Goal: Task Accomplishment & Management: Use online tool/utility

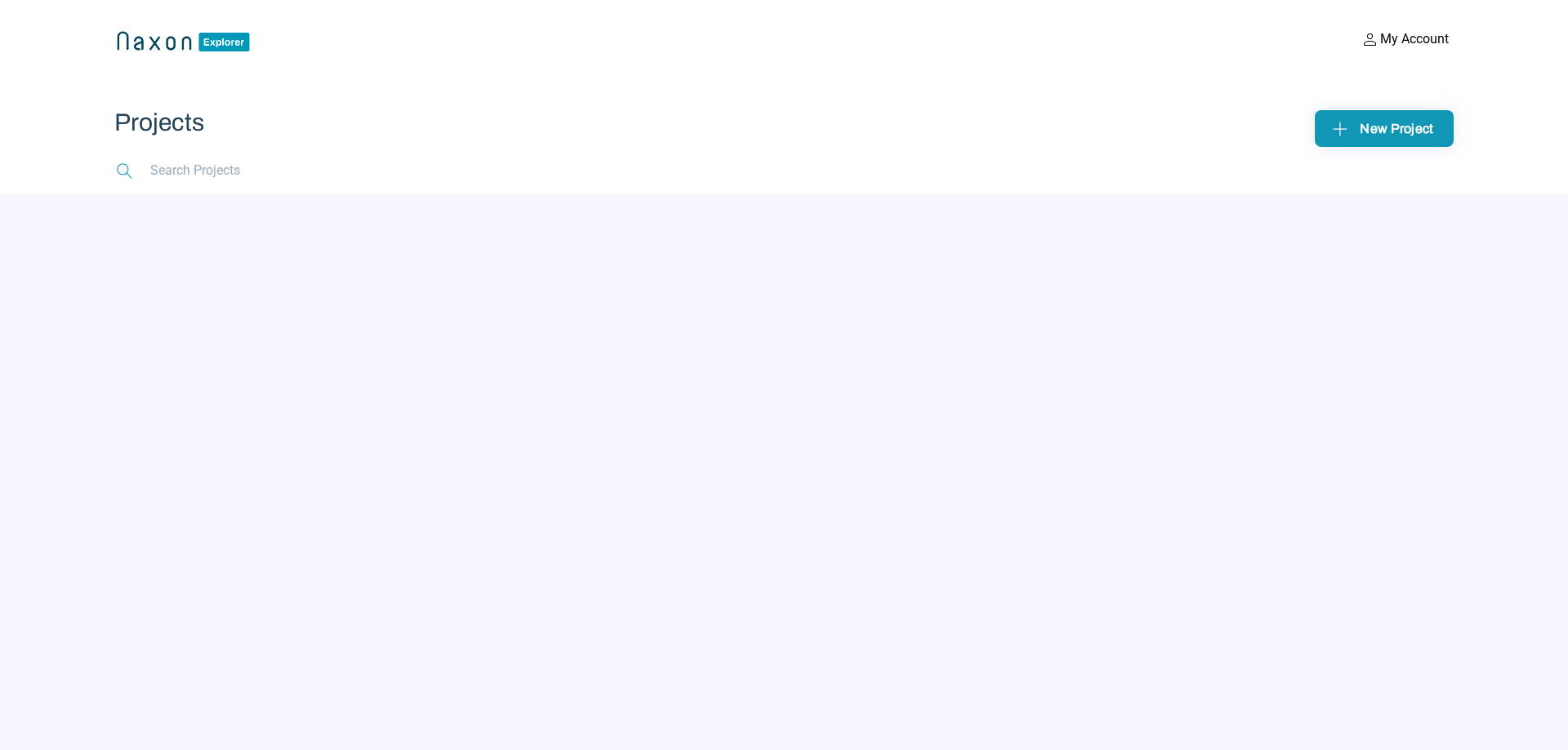
click at [1404, 131] on div "New Project" at bounding box center [1383, 128] width 112 height 26
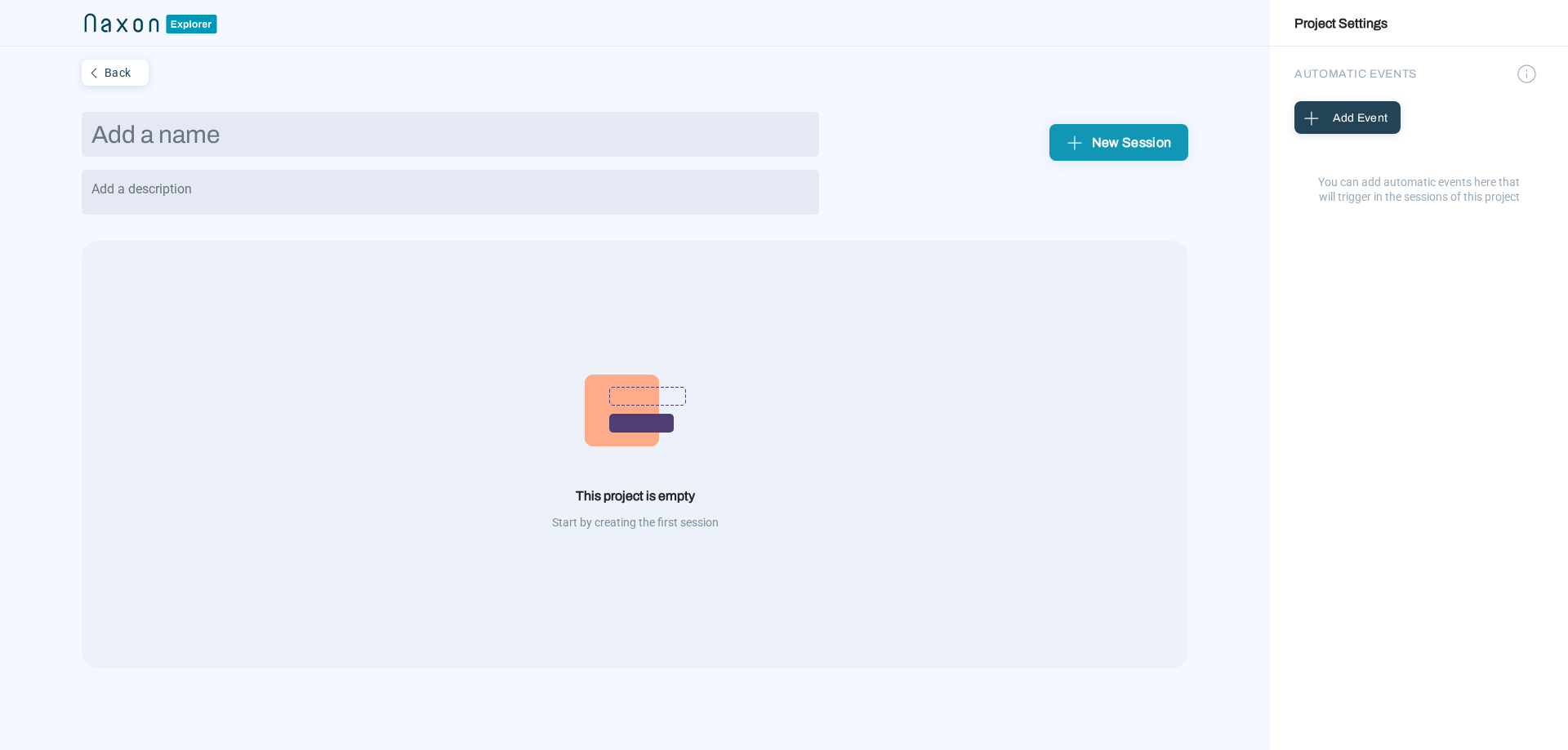
click at [520, 119] on input "text" at bounding box center [450, 134] width 737 height 45
type input "E"
type input "game"
click at [1128, 148] on div "New Session" at bounding box center [1118, 142] width 112 height 26
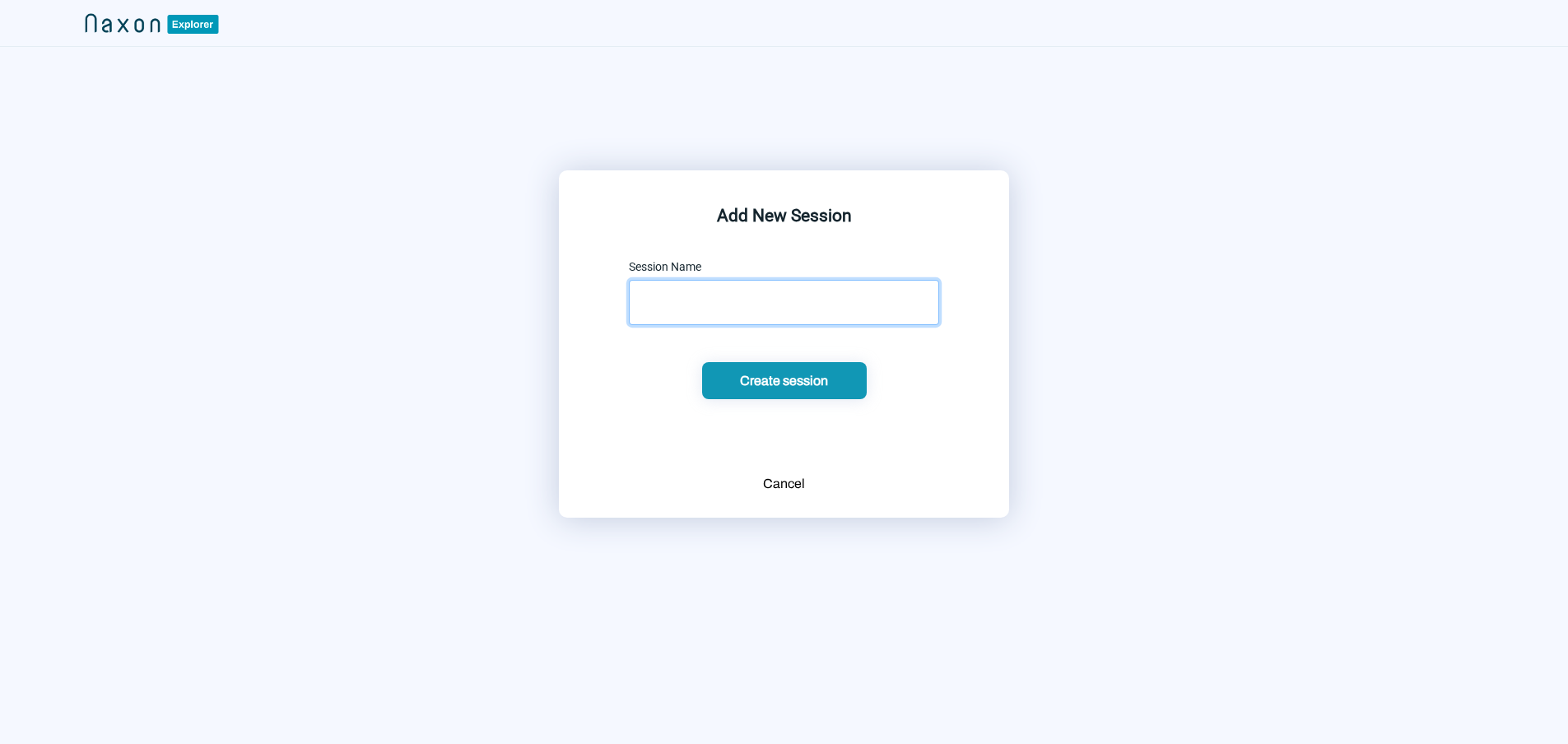
click at [792, 300] on input "text" at bounding box center [784, 302] width 310 height 45
type input "game"
click at [702, 362] on button "Create session" at bounding box center [784, 380] width 165 height 37
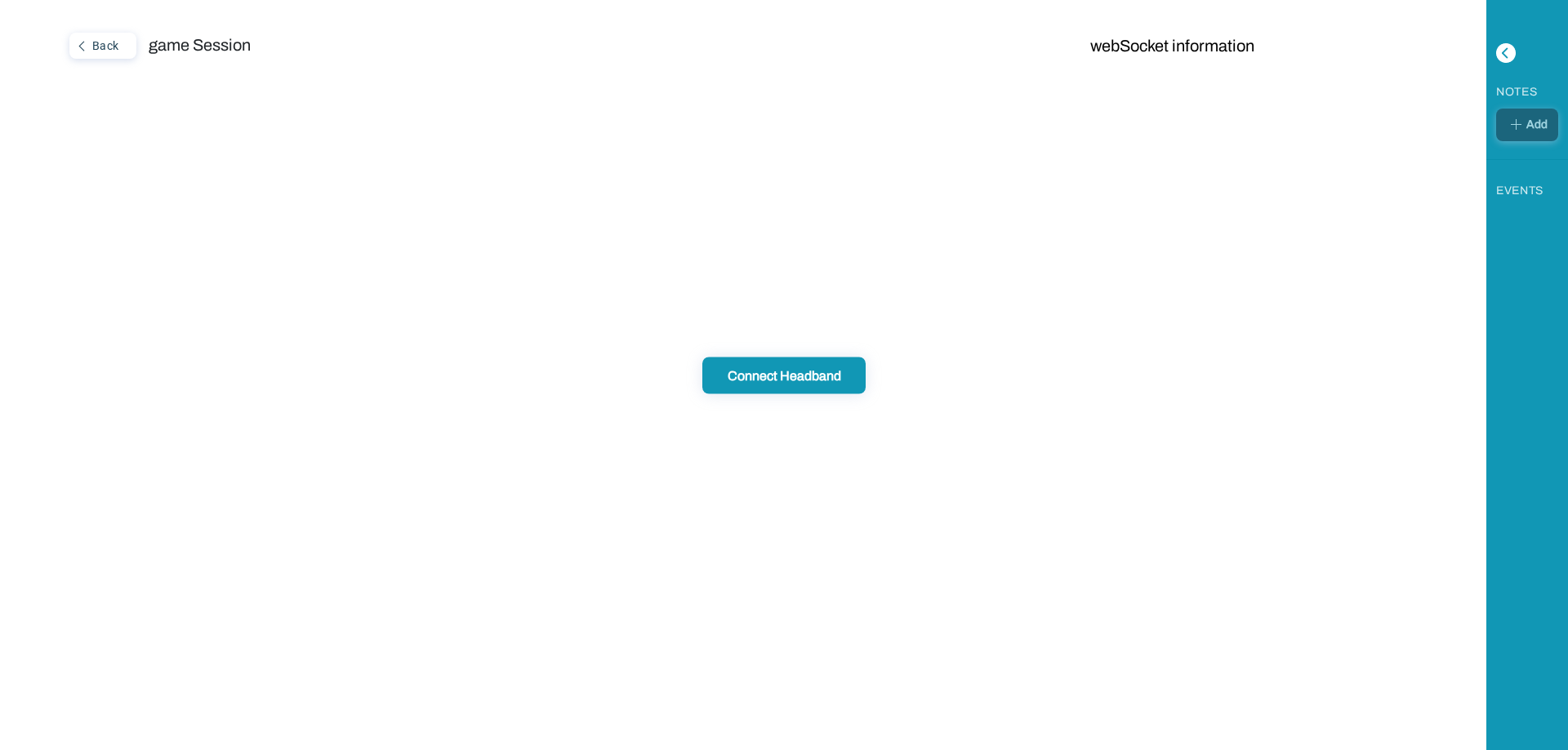
click at [798, 368] on div "Connect Headband" at bounding box center [784, 375] width 154 height 17
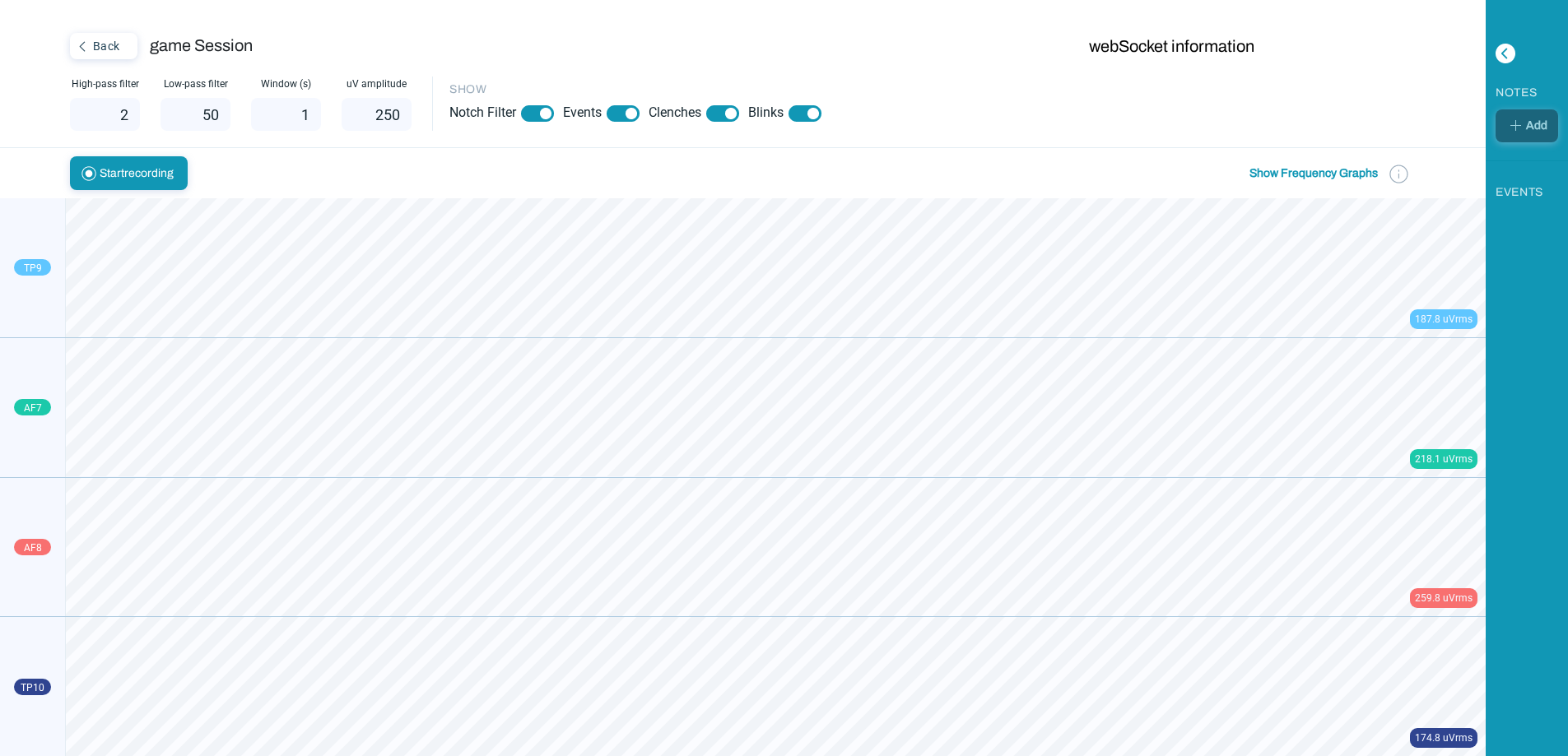
click at [1292, 179] on button "Show Frequency Graphs" at bounding box center [1313, 174] width 138 height 34
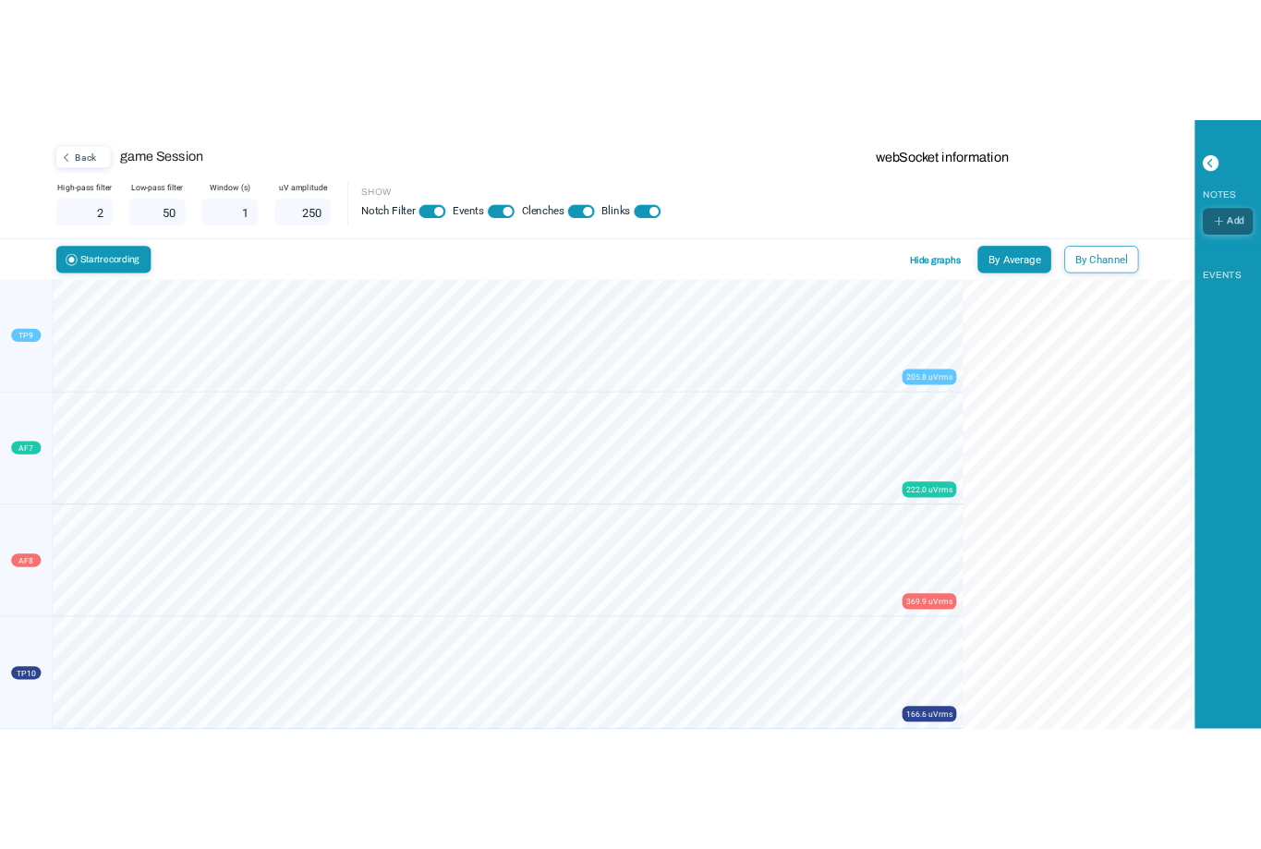
scroll to position [922997, 922691]
